Goal: Task Accomplishment & Management: Manage account settings

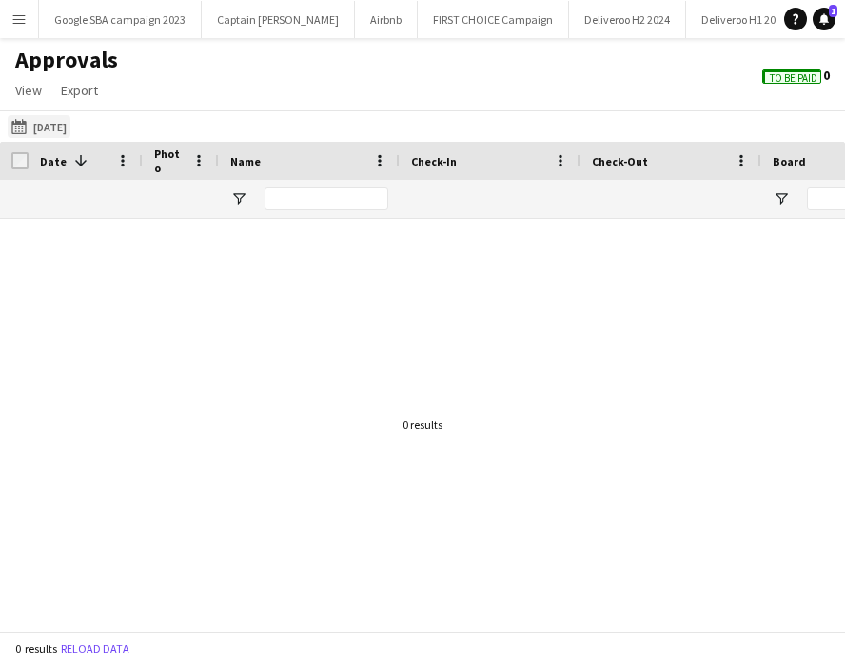
scroll to position [0, 396]
click at [40, 121] on button "[DATE] to [DATE] [DATE]" at bounding box center [39, 126] width 63 height 23
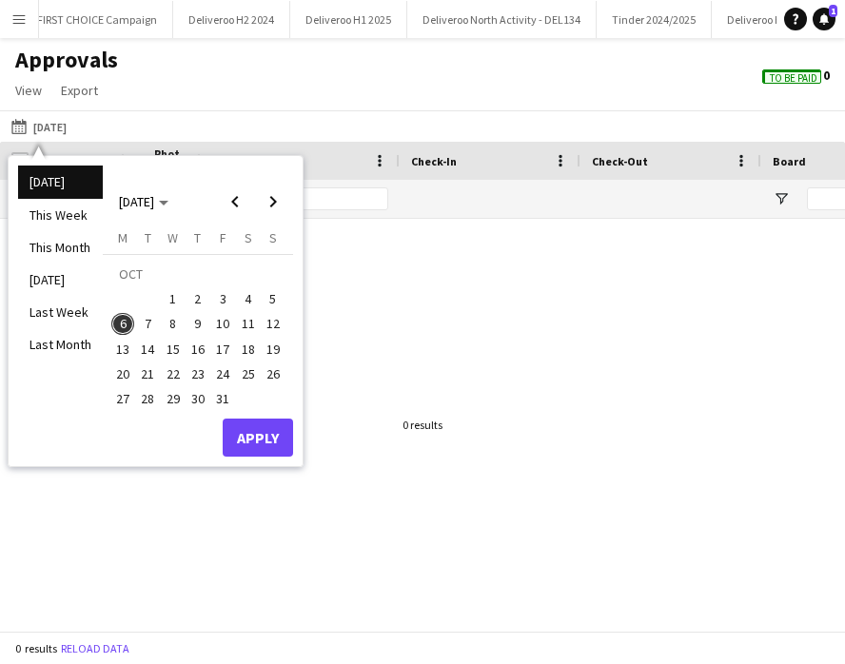
click at [127, 332] on span "6" at bounding box center [122, 324] width 23 height 23
click at [240, 435] on button "Apply" at bounding box center [258, 437] width 70 height 38
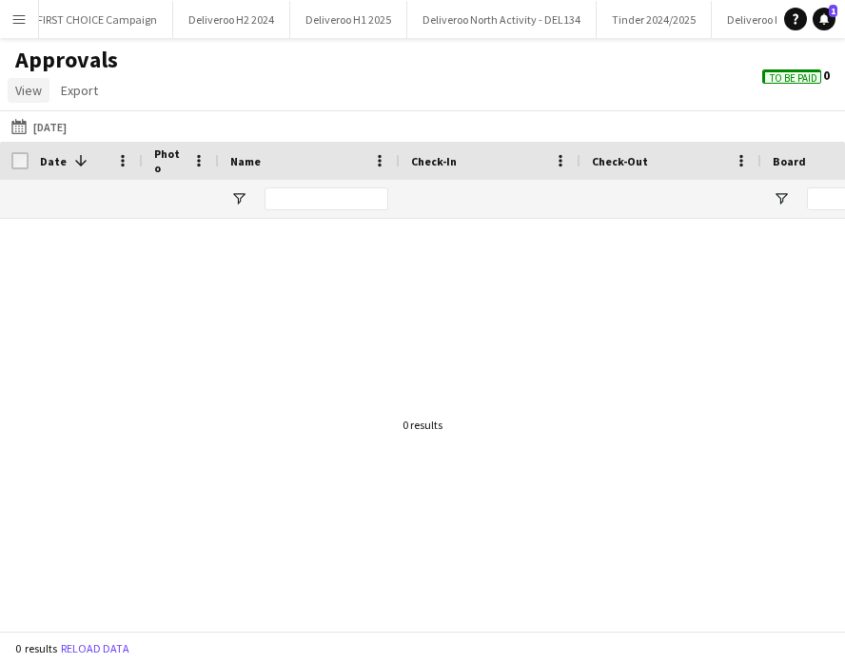
click at [31, 90] on span "View" at bounding box center [28, 90] width 27 height 17
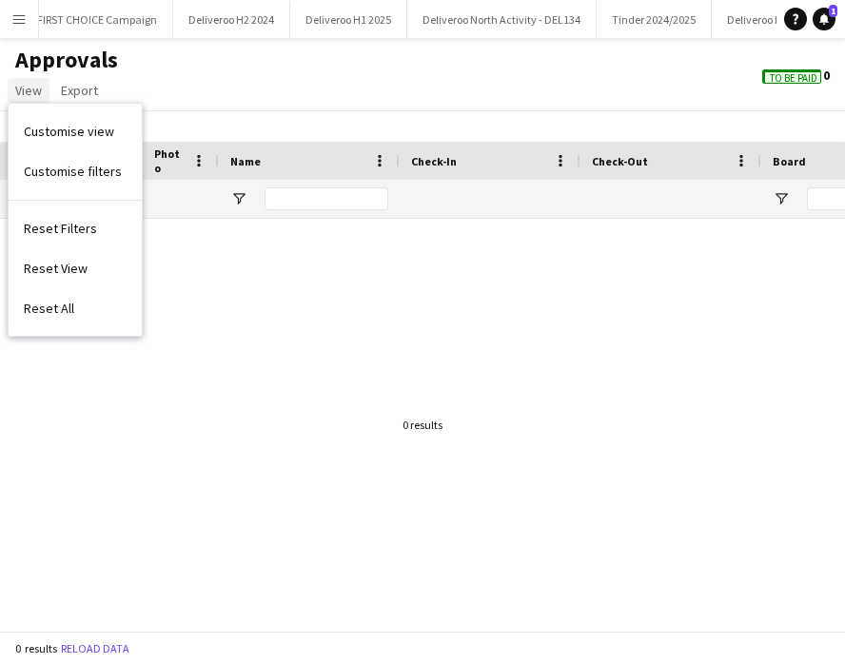
click at [31, 90] on span "View" at bounding box center [28, 90] width 27 height 17
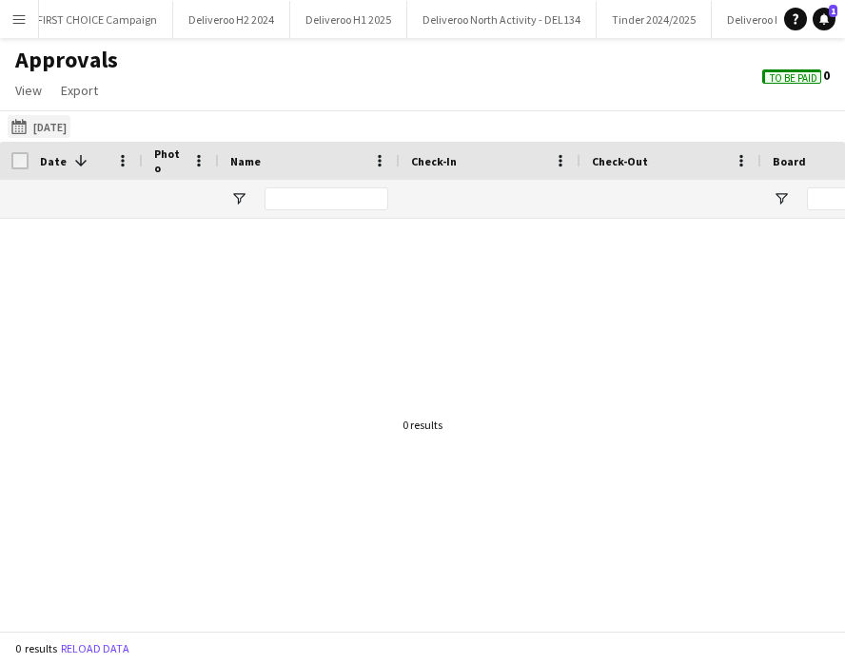
click at [26, 131] on app-icon "[DATE] to [DATE]" at bounding box center [22, 126] width 22 height 15
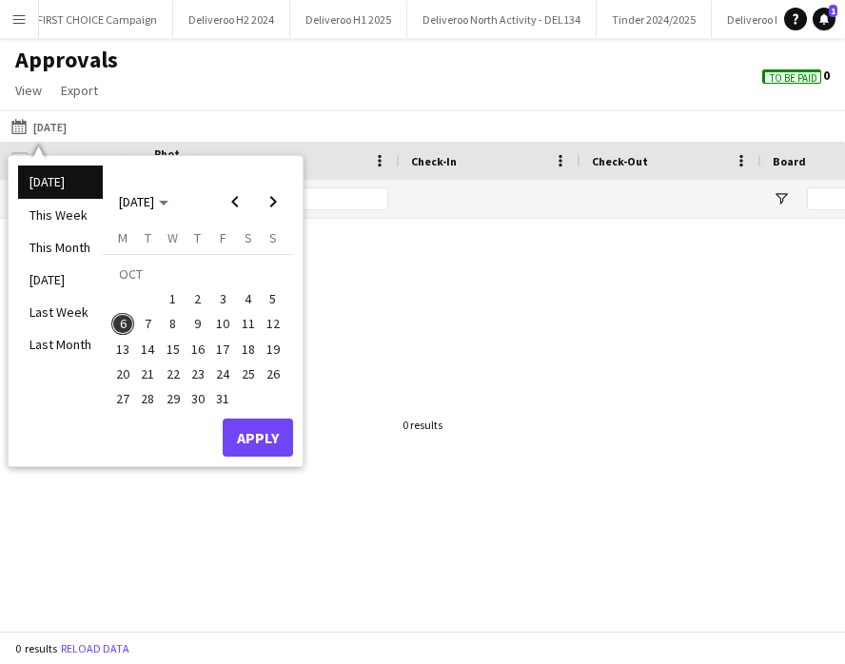
click at [166, 299] on span "1" at bounding box center [173, 298] width 23 height 23
click at [133, 341] on button "13" at bounding box center [122, 349] width 25 height 25
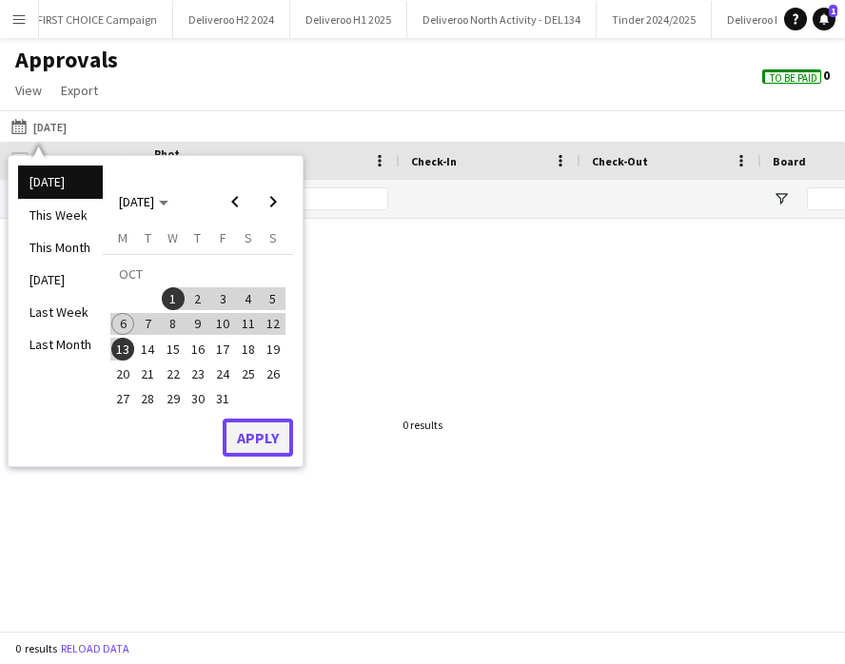
click at [272, 420] on button "Apply" at bounding box center [258, 437] width 70 height 38
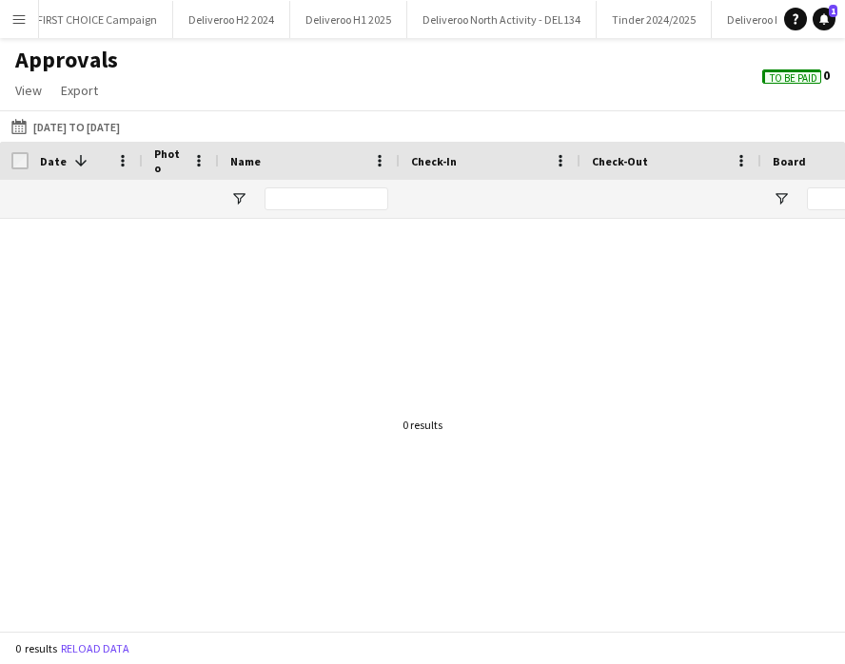
click at [801, 73] on span "To Be Paid" at bounding box center [793, 78] width 48 height 12
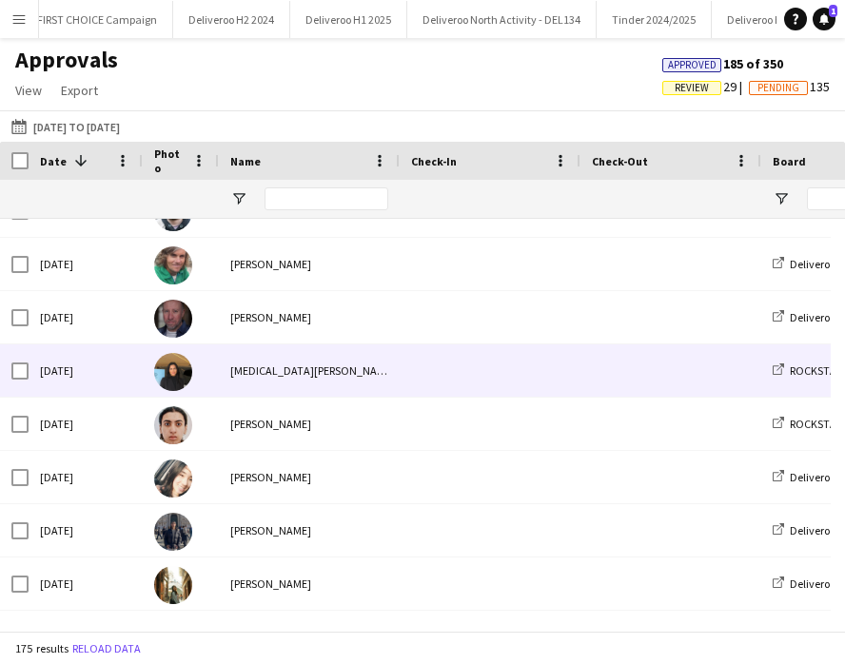
scroll to position [91, 0]
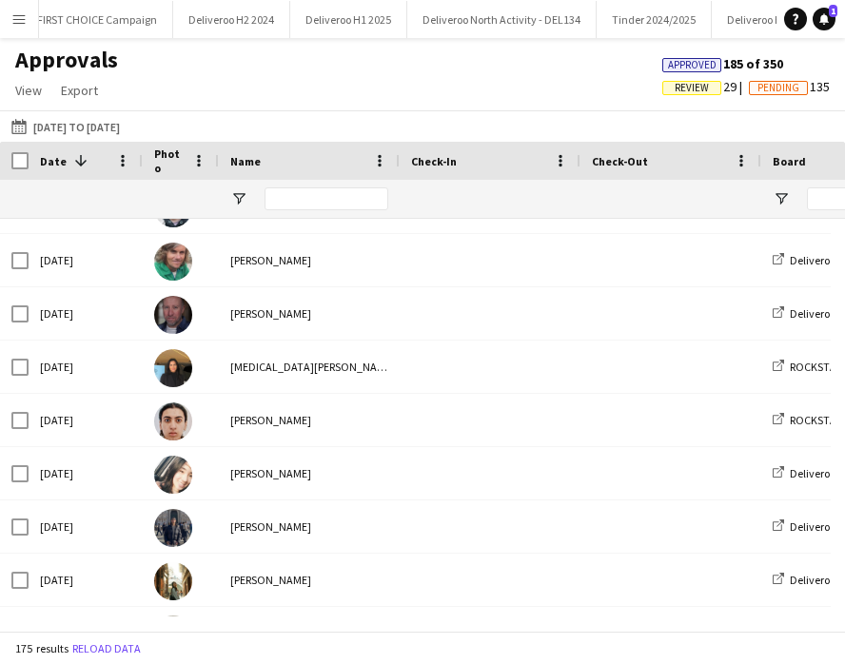
click at [686, 85] on span "Review" at bounding box center [691, 88] width 34 height 12
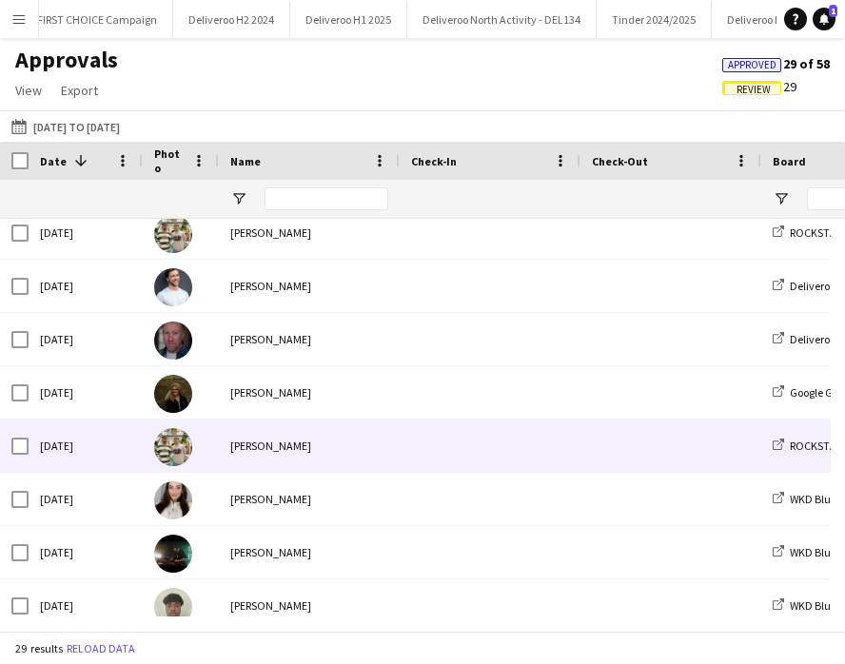
scroll to position [0, 0]
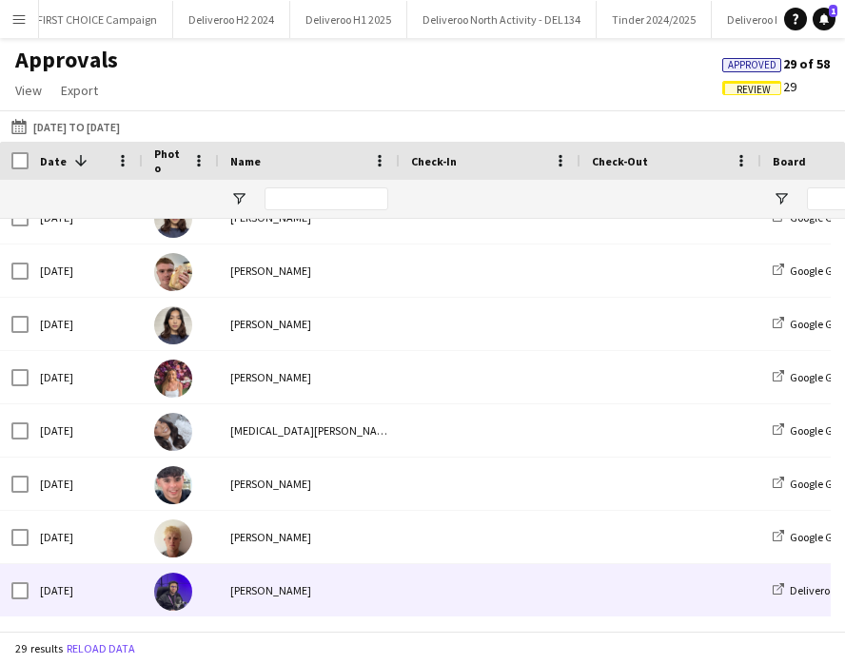
click at [390, 593] on div "[PERSON_NAME]" at bounding box center [309, 590] width 181 height 52
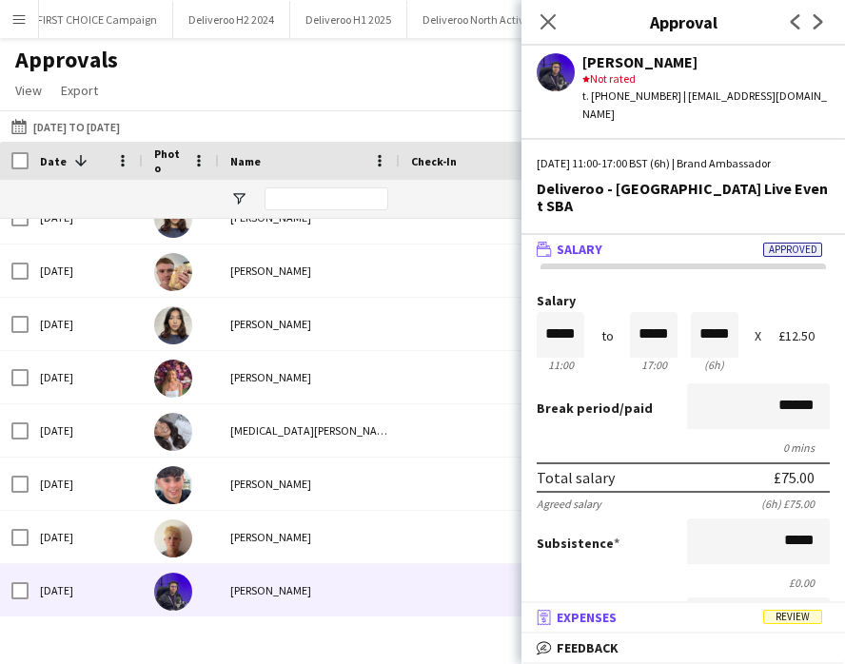
click at [670, 618] on mat-panel-title "receipt Expenses Review" at bounding box center [679, 617] width 316 height 17
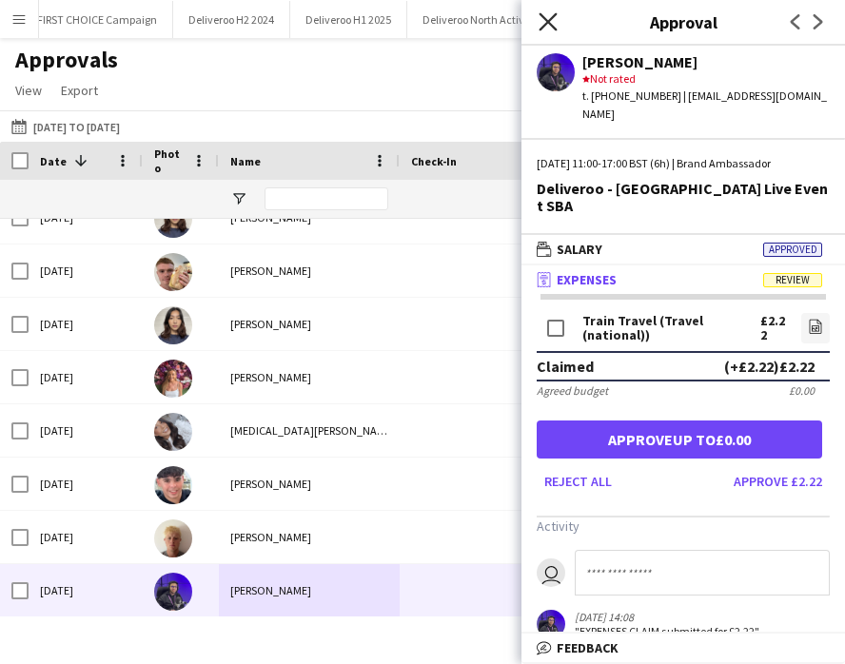
click at [546, 18] on icon "Close pop-in" at bounding box center [547, 21] width 18 height 18
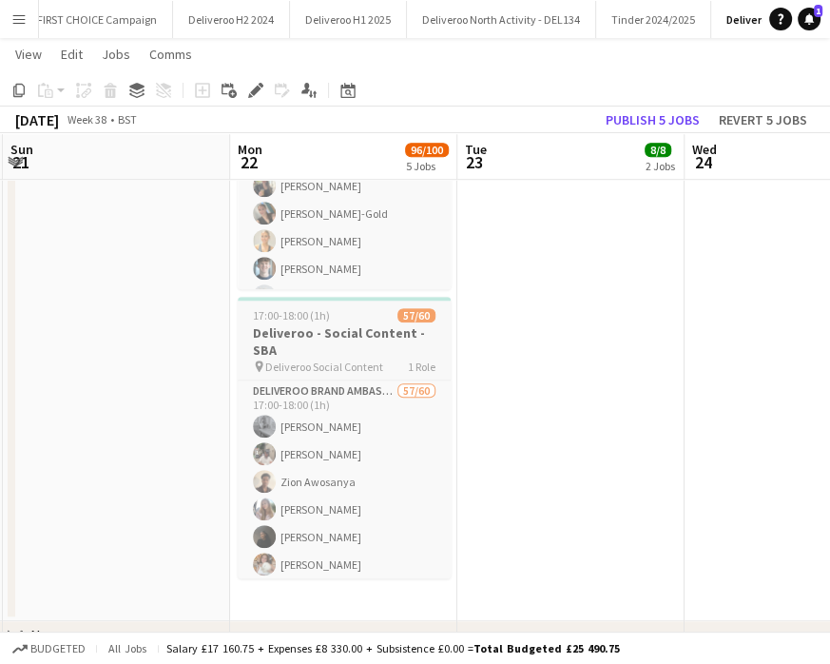
scroll to position [791, 0]
click at [328, 349] on h3 "Deliveroo - Social Content - SBA" at bounding box center [344, 341] width 213 height 34
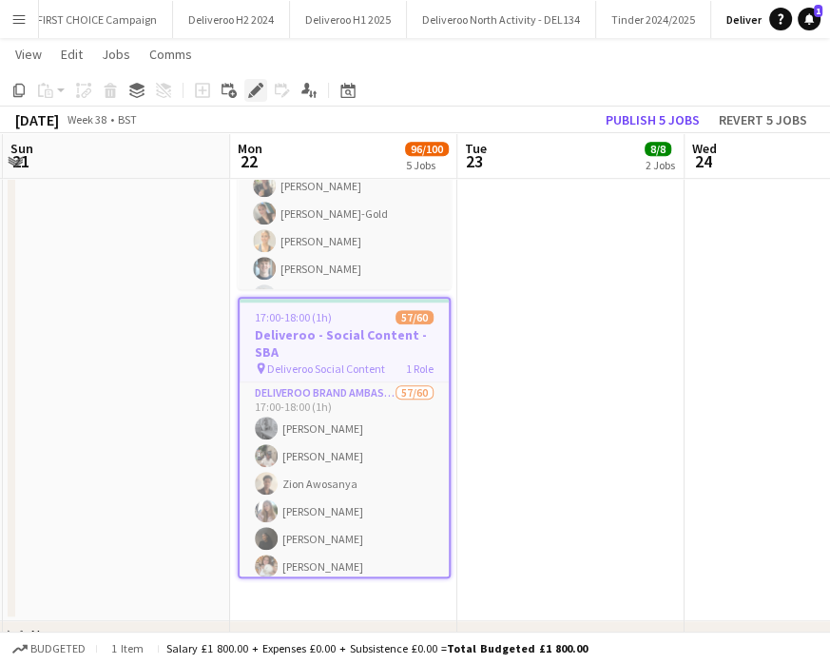
click at [255, 93] on icon at bounding box center [255, 91] width 10 height 10
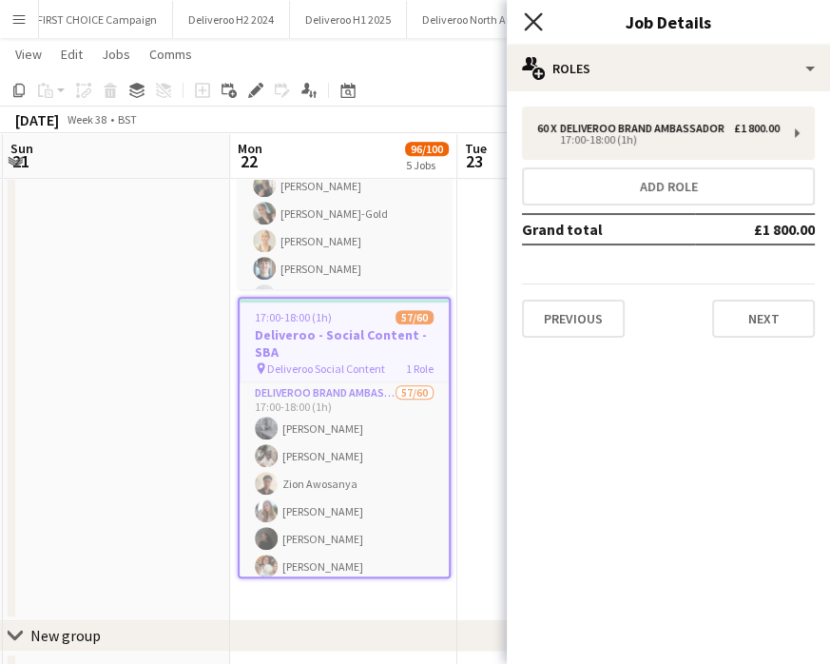
click at [533, 15] on icon "Close pop-in" at bounding box center [533, 21] width 18 height 18
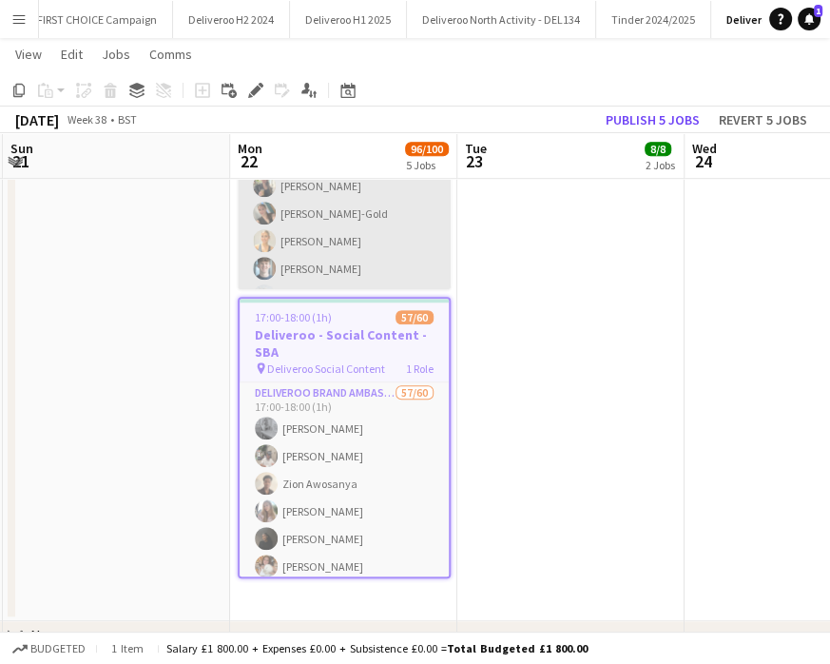
click at [382, 202] on app-card-role "Deliveroo Brand Ambassador 33/33 17:00-18:00 (1h) Jasmine Holburn Elizabeth Tso…" at bounding box center [344, 423] width 213 height 953
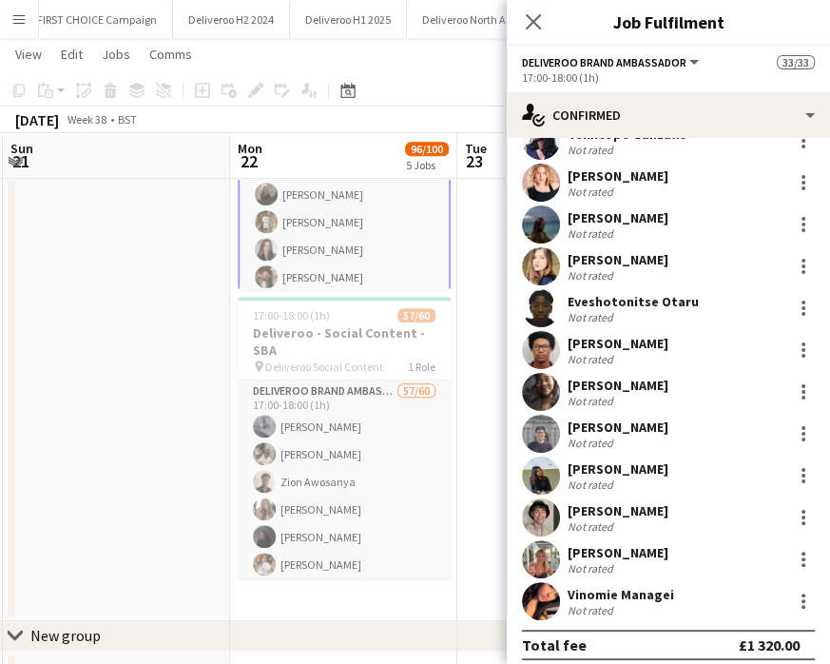
scroll to position [867, 0]
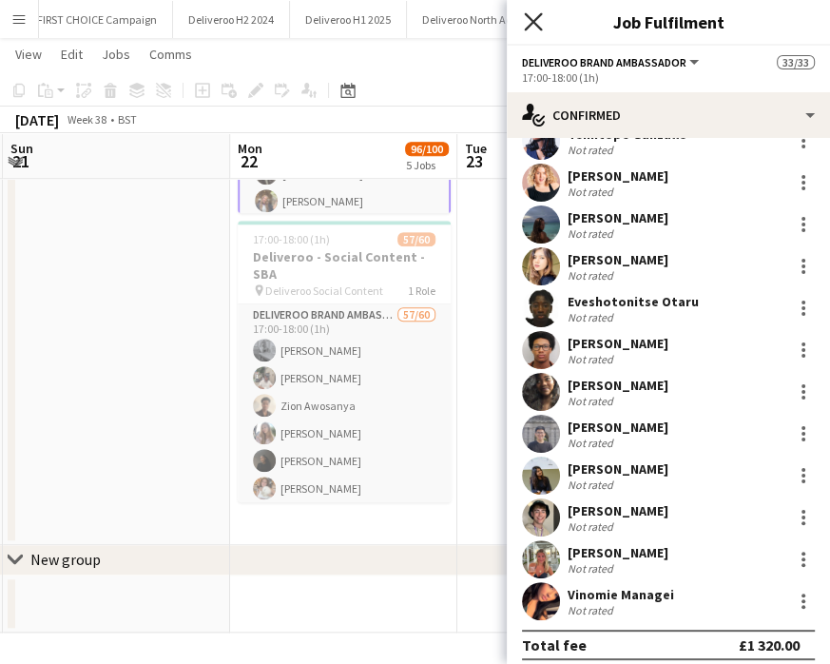
click at [535, 26] on icon "Close pop-in" at bounding box center [533, 21] width 18 height 18
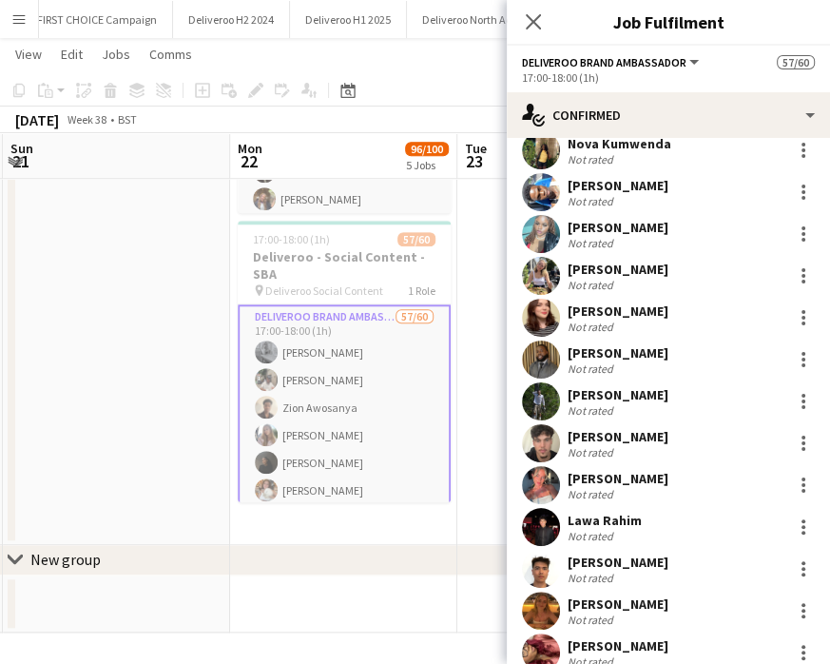
scroll to position [2089, 0]
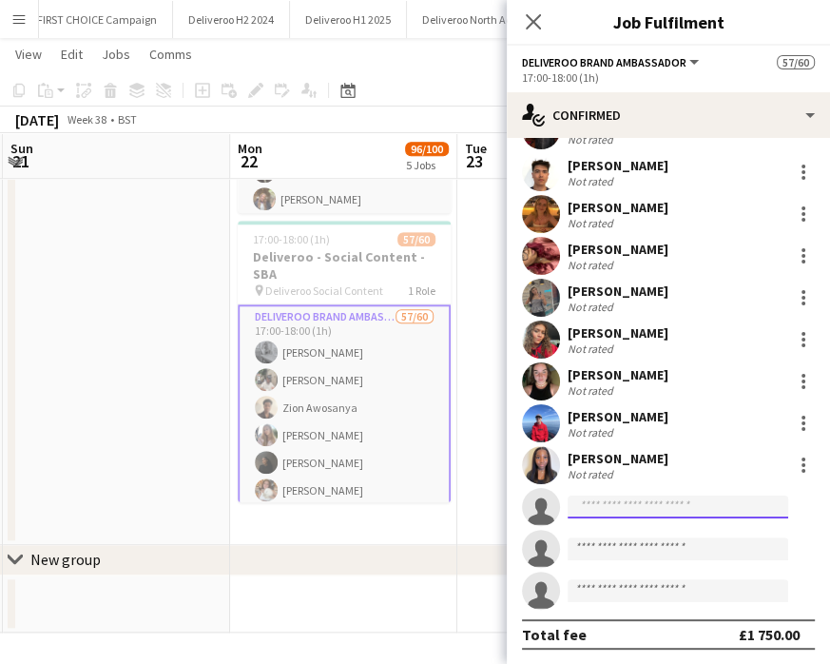
click at [604, 503] on input at bounding box center [678, 507] width 221 height 23
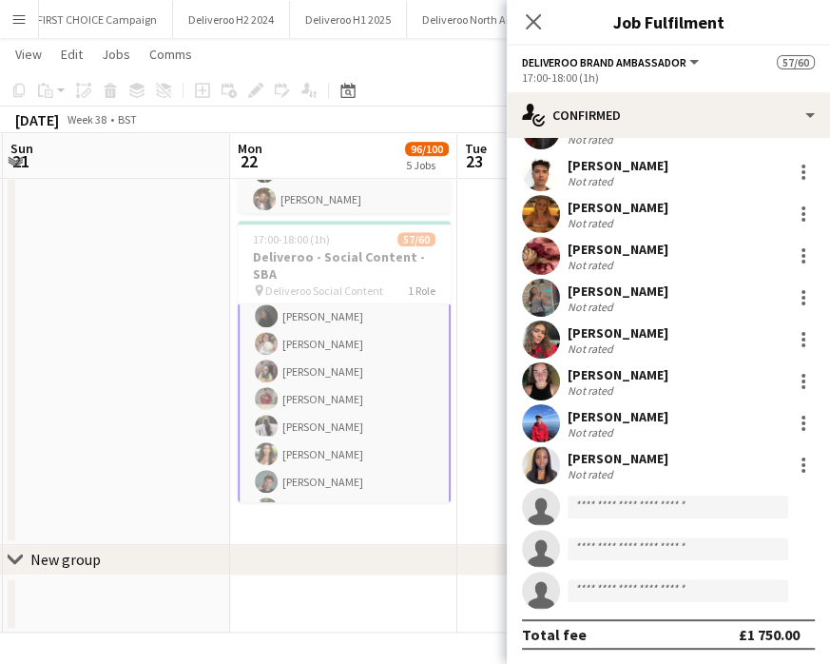
scroll to position [173, 0]
click at [612, 515] on input at bounding box center [678, 507] width 221 height 23
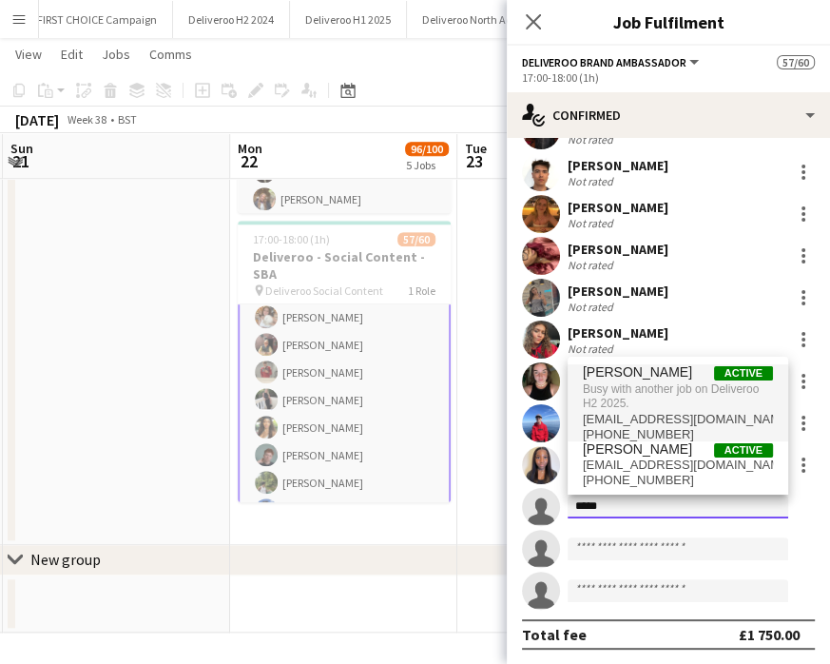
type input "*****"
click at [639, 379] on span "Peter Mason" at bounding box center [637, 372] width 109 height 16
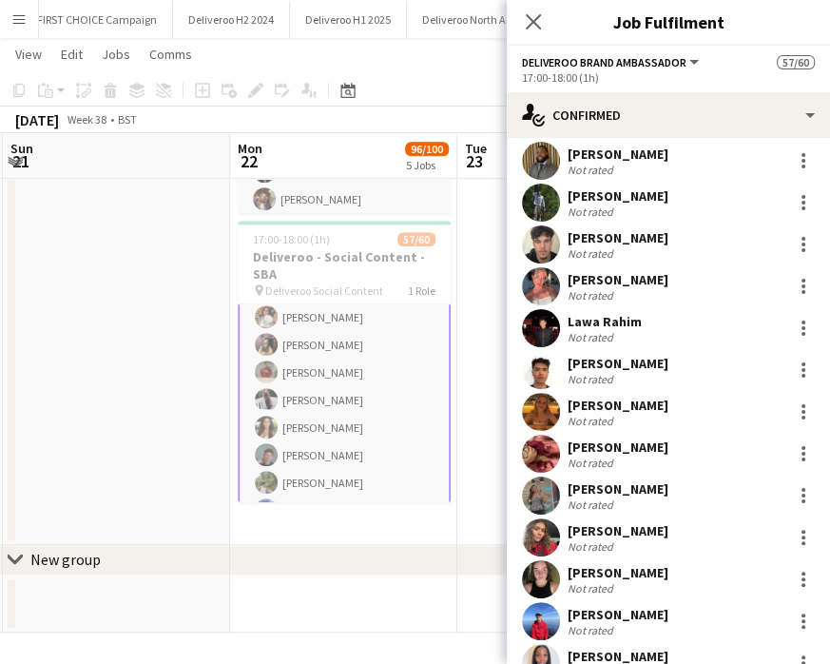
scroll to position [1893, 0]
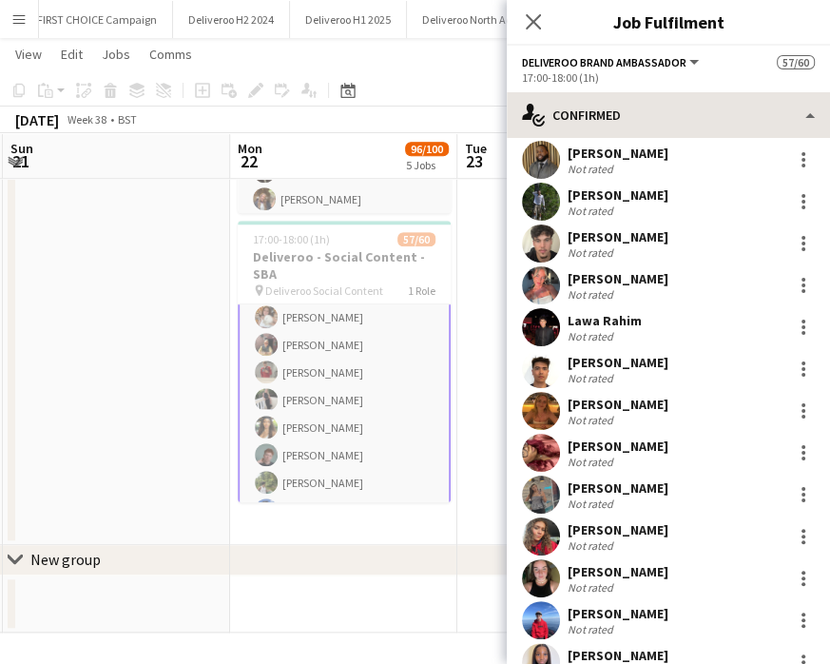
drag, startPoint x: 10, startPoint y: 477, endPoint x: 666, endPoint y: 115, distance: 748.8
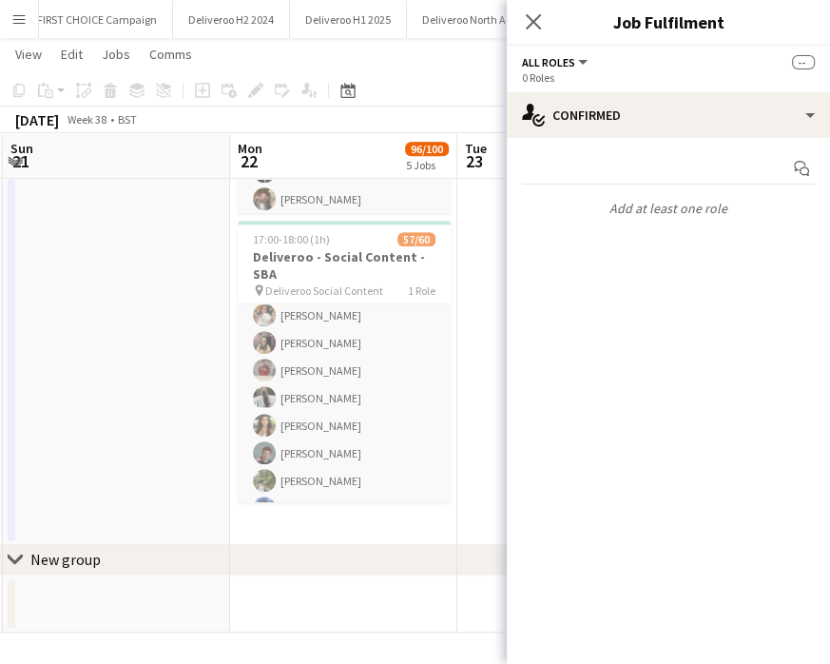
scroll to position [171, 0]
click at [526, 29] on icon at bounding box center [533, 21] width 18 height 18
